Goal: Check status: Check status

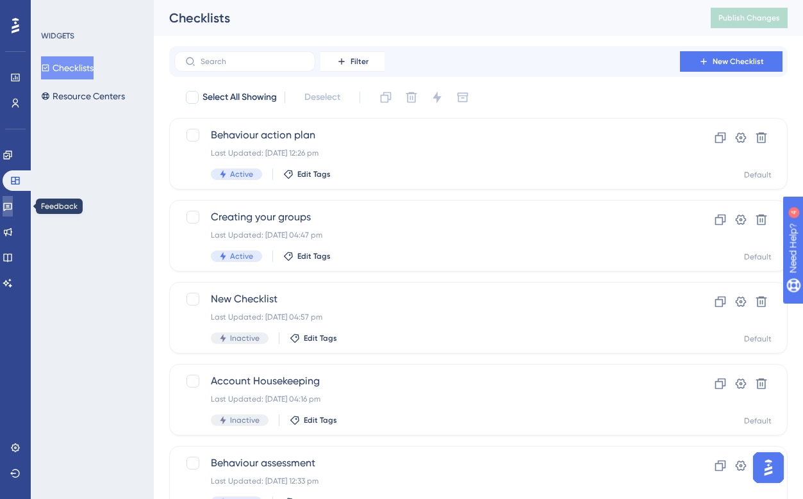
drag, startPoint x: 13, startPoint y: 206, endPoint x: 42, endPoint y: 199, distance: 30.5
click at [13, 206] on icon at bounding box center [8, 206] width 10 height 10
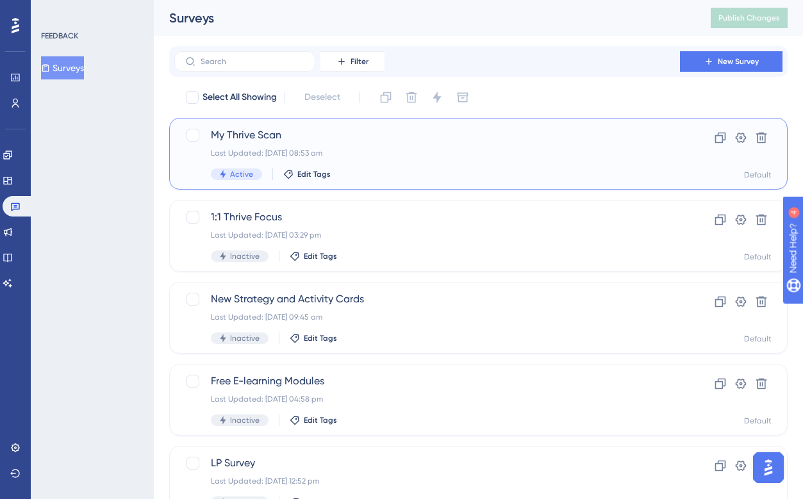
click at [285, 152] on div "Last Updated: [DATE] 08:53 am" at bounding box center [427, 153] width 433 height 10
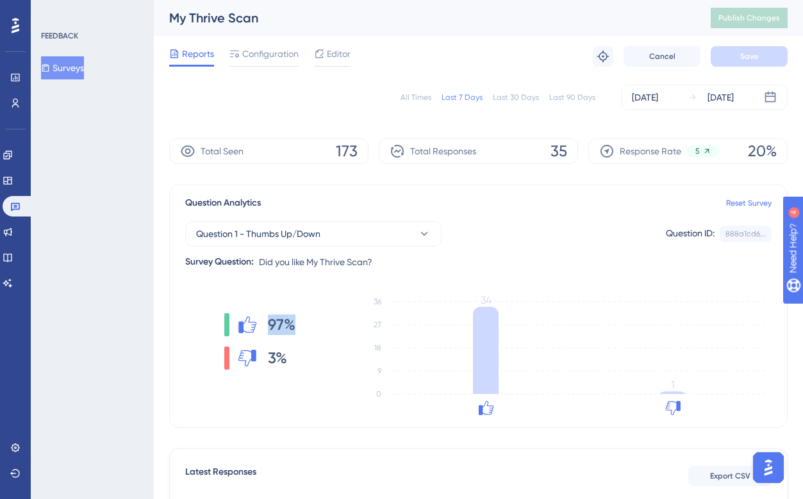
drag, startPoint x: 269, startPoint y: 323, endPoint x: 296, endPoint y: 324, distance: 27.0
click at [296, 324] on div "97% 3%" at bounding box center [259, 341] width 149 height 103
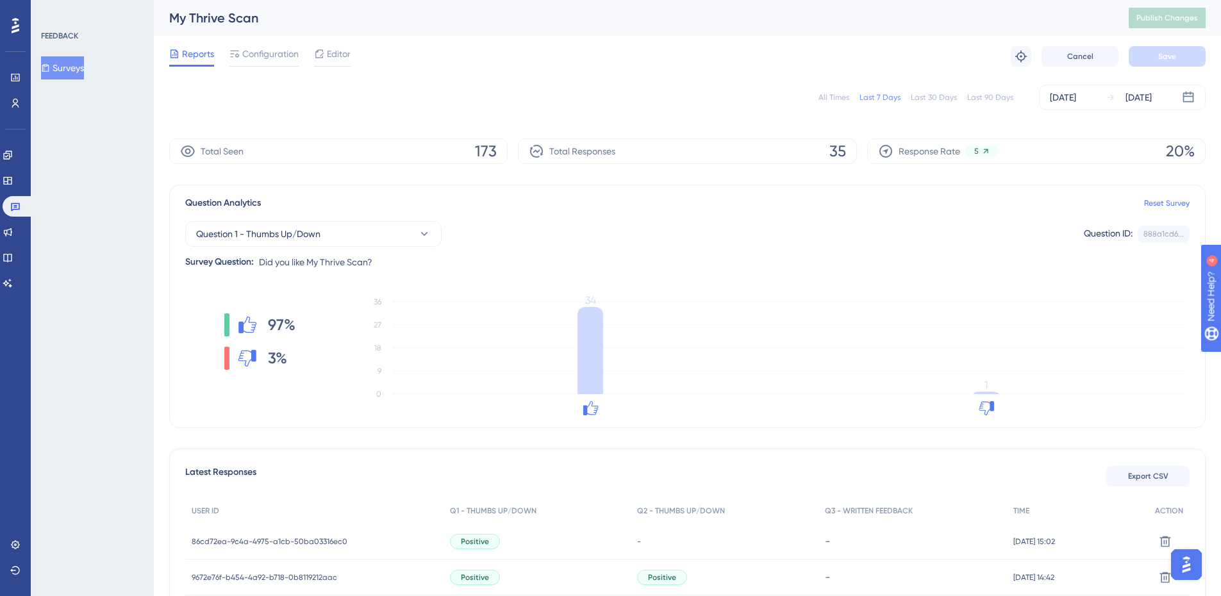
click at [15, 169] on div "Engagement Widgets Feedback Product Updates Knowledge Base AI Assistant" at bounding box center [16, 219] width 26 height 149
click at [13, 176] on icon at bounding box center [8, 181] width 10 height 10
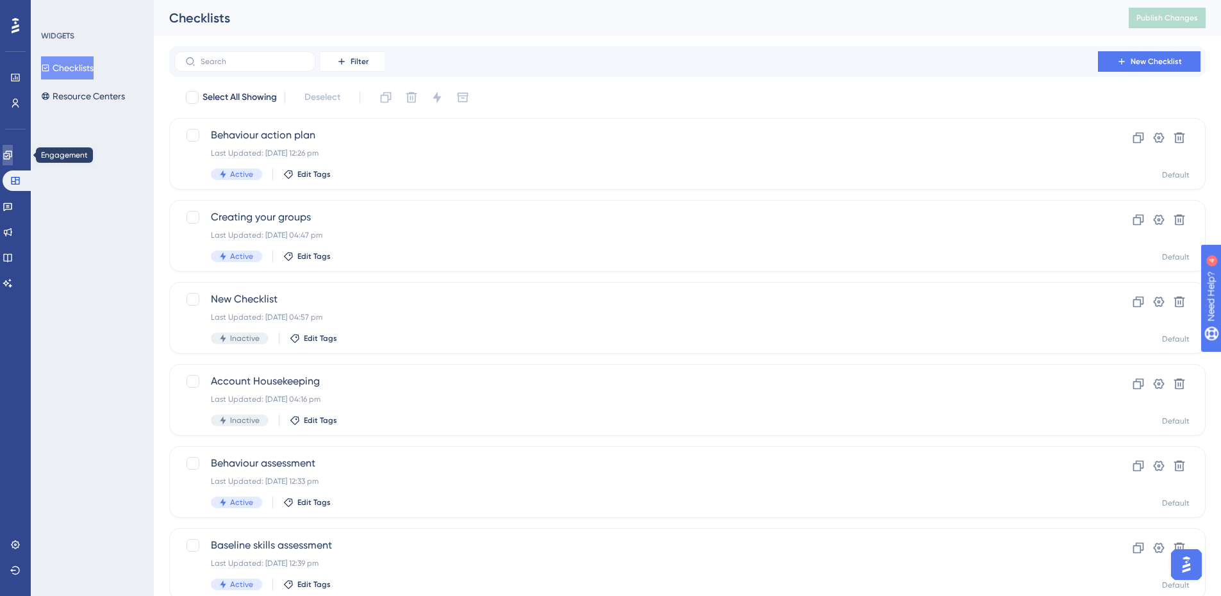
click at [13, 152] on icon at bounding box center [8, 155] width 10 height 10
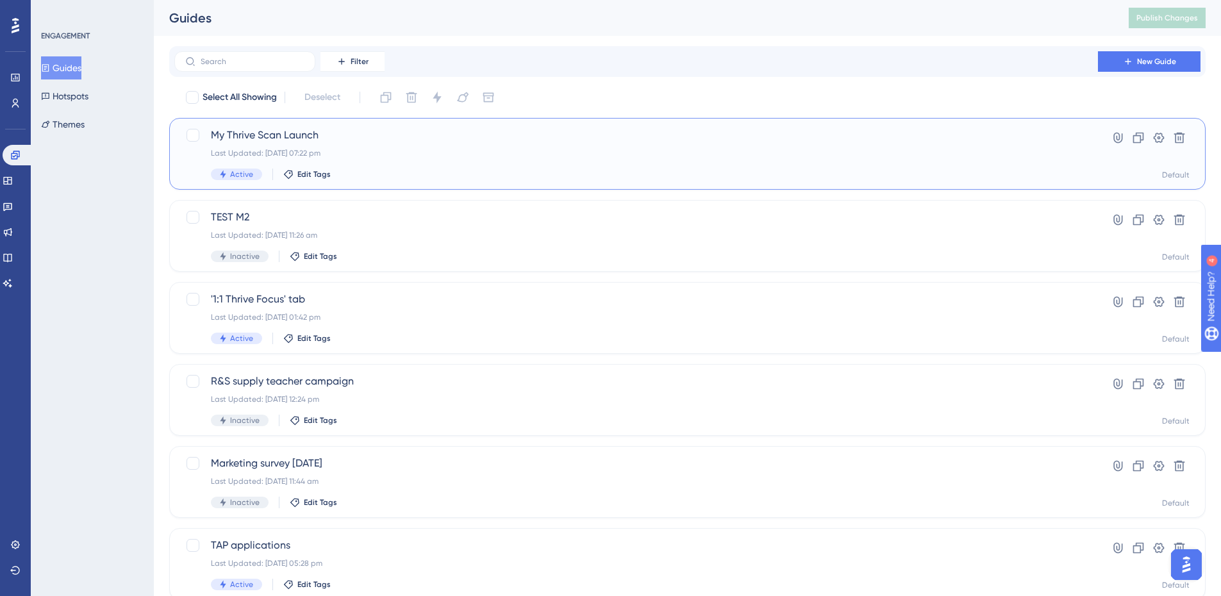
click at [248, 138] on span "My Thrive Scan Launch" at bounding box center [636, 135] width 851 height 15
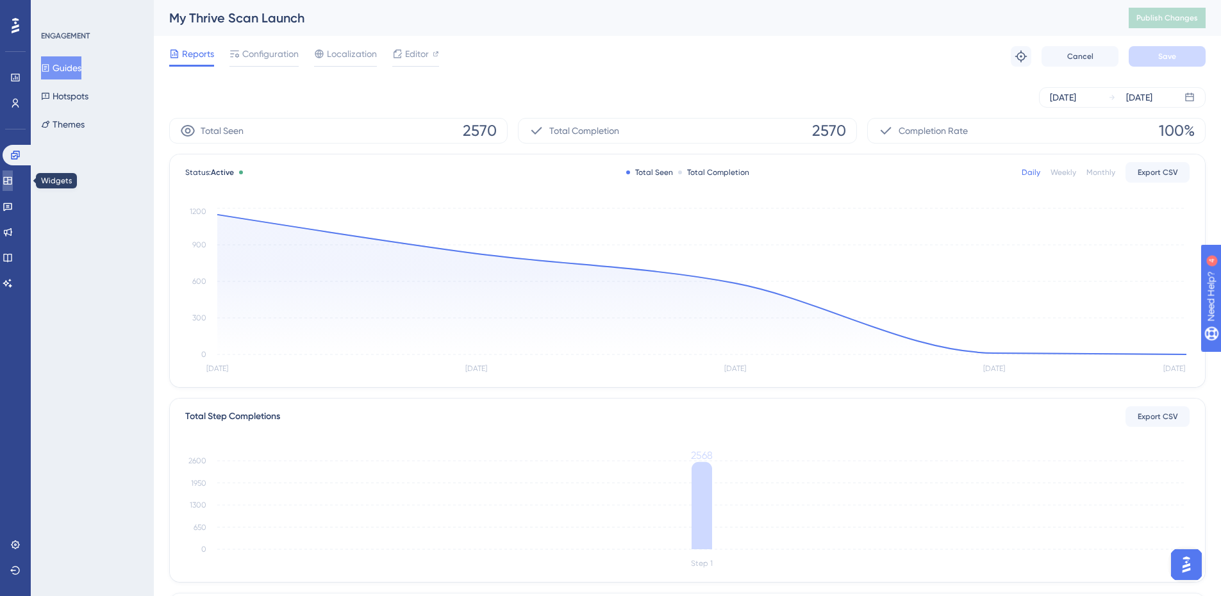
click at [13, 180] on icon at bounding box center [8, 181] width 10 height 10
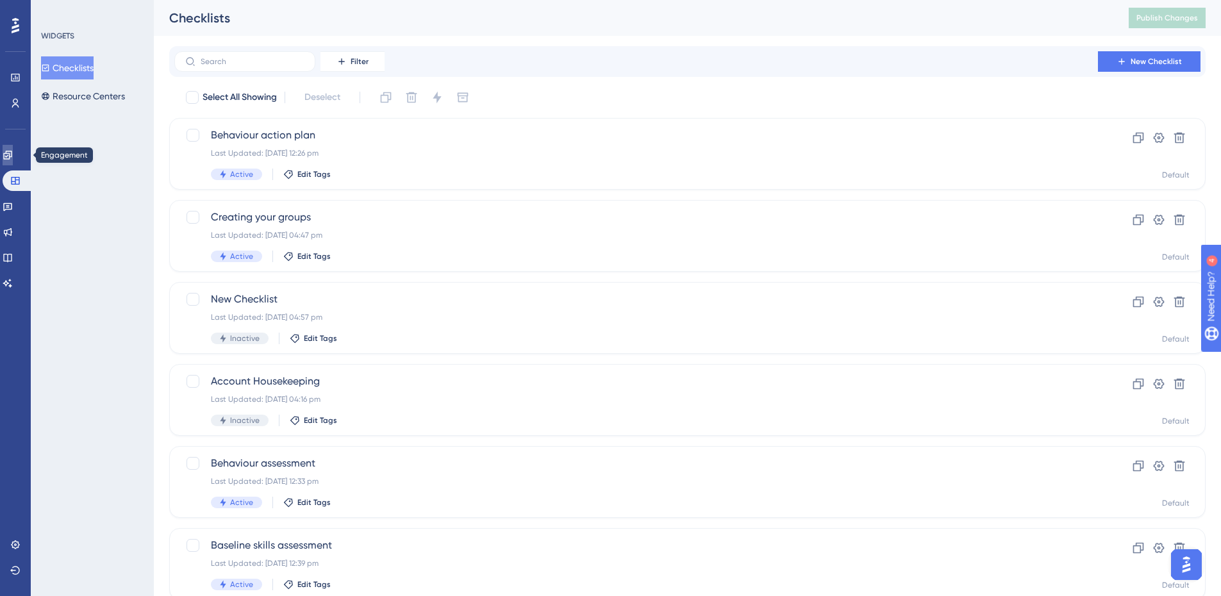
click at [13, 160] on icon at bounding box center [8, 155] width 10 height 10
